Goal: Find specific page/section: Find specific page/section

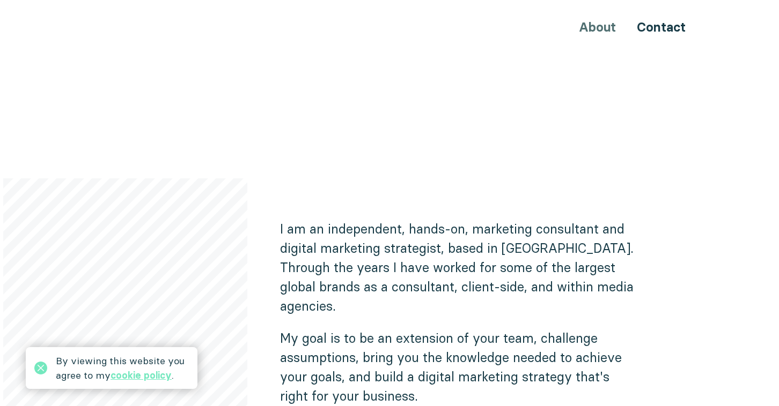
scroll to position [611, 0]
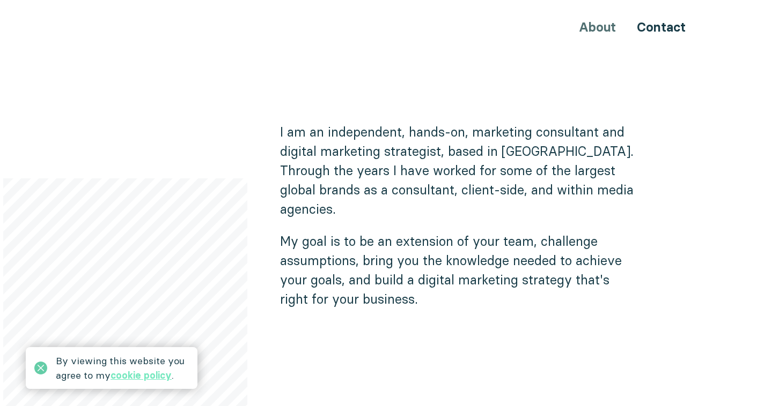
click at [39, 369] on icon at bounding box center [40, 368] width 13 height 13
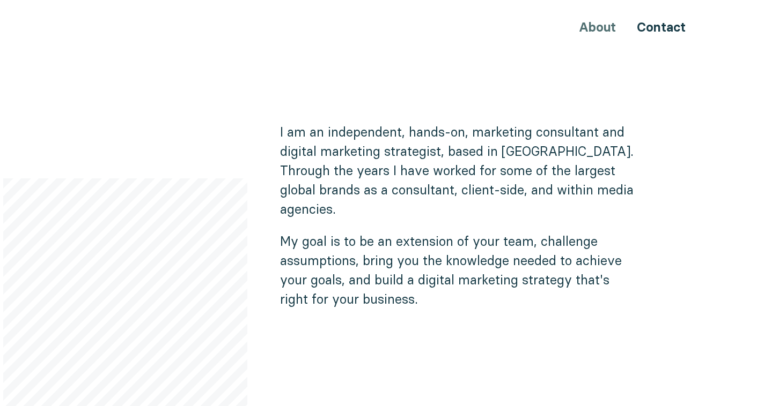
click at [660, 222] on div "I am an independent, hands-on, marketing consultant and digital marketing strat…" at bounding box center [491, 307] width 423 height 371
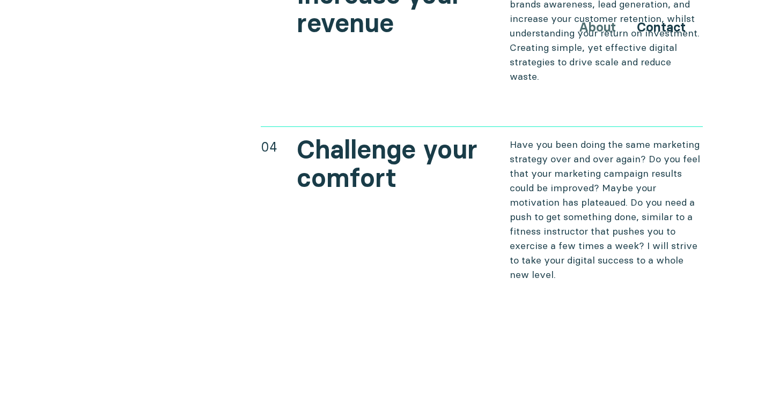
scroll to position [4328, 0]
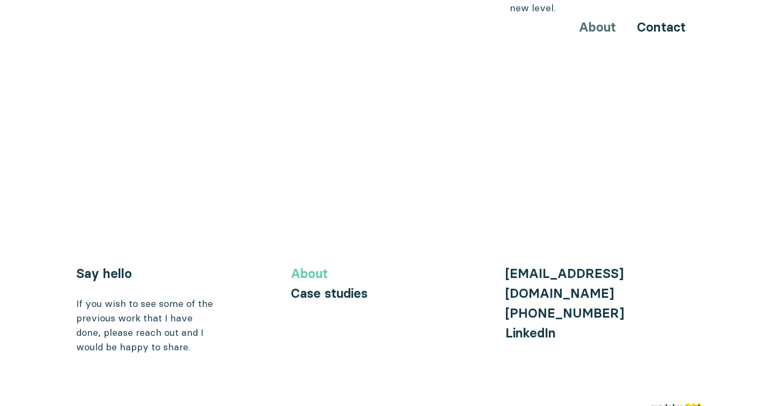
click at [317, 266] on link "About" at bounding box center [309, 274] width 37 height 16
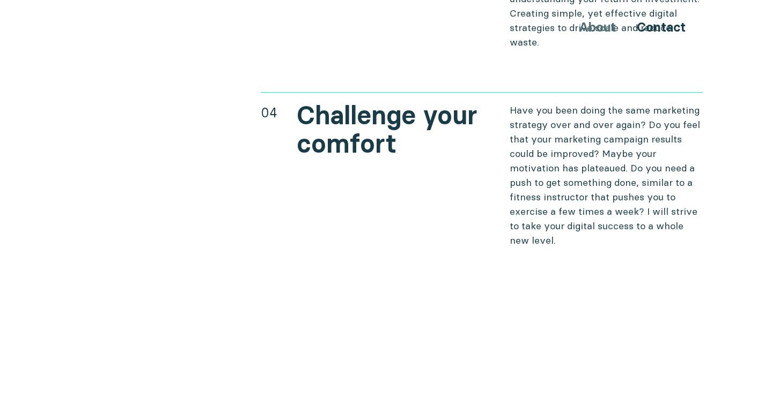
scroll to position [4328, 0]
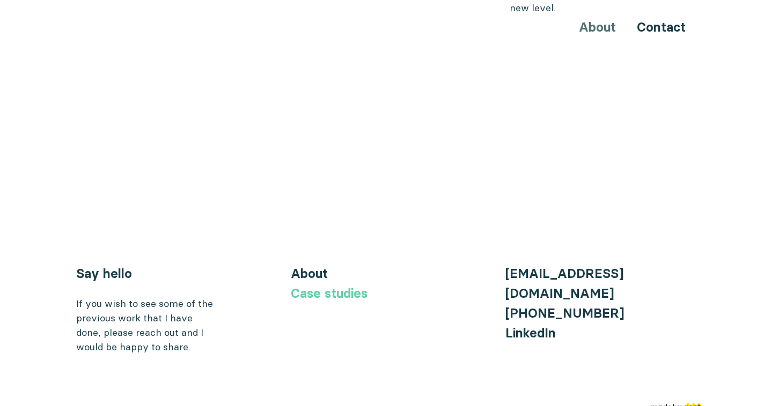
click at [329, 286] on link "Case studies" at bounding box center [329, 294] width 77 height 16
click at [327, 286] on link "Case studies" at bounding box center [329, 294] width 77 height 16
click at [326, 286] on link "Case studies" at bounding box center [329, 294] width 77 height 16
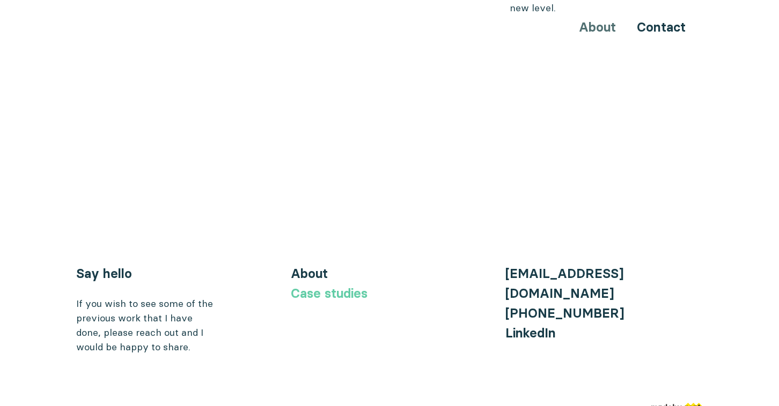
click at [326, 286] on link "Case studies" at bounding box center [329, 294] width 77 height 16
click at [663, 25] on link "Contact" at bounding box center [660, 27] width 49 height 16
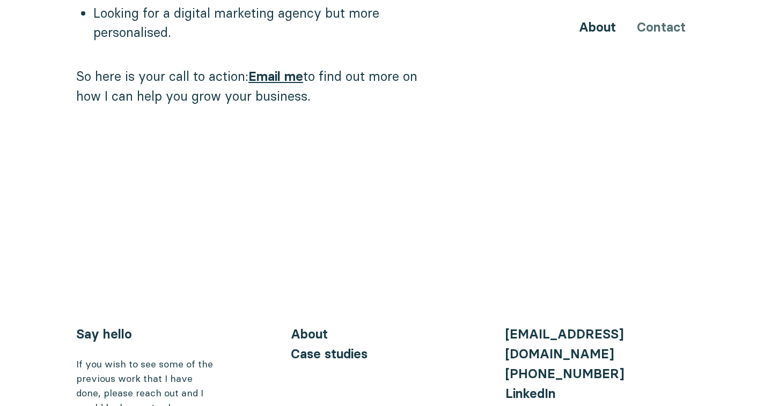
scroll to position [1188, 0]
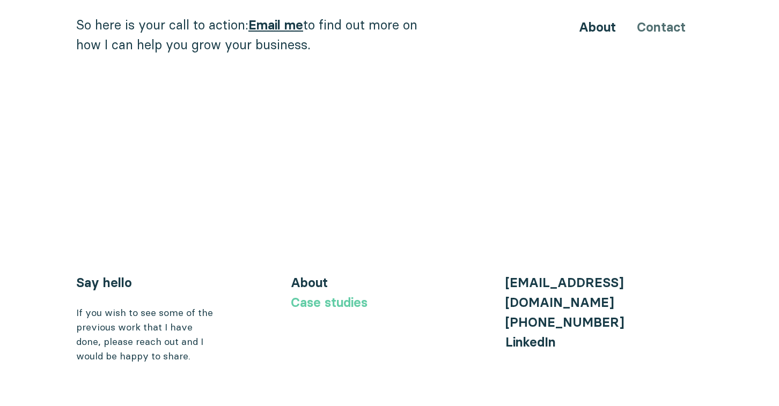
click at [317, 295] on link "Case studies" at bounding box center [329, 303] width 77 height 16
